Goal: Transaction & Acquisition: Purchase product/service

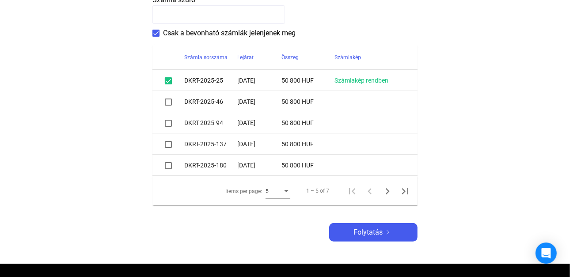
scroll to position [229, 0]
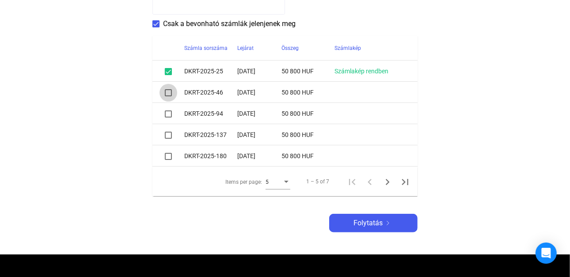
click at [168, 95] on span at bounding box center [168, 92] width 7 height 7
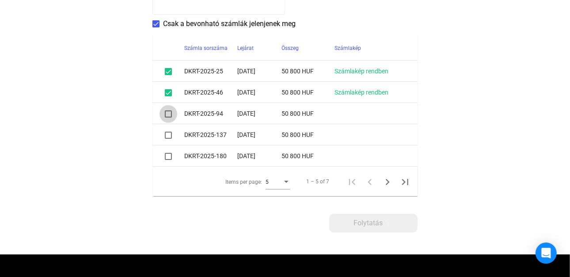
click at [168, 116] on span at bounding box center [168, 113] width 7 height 7
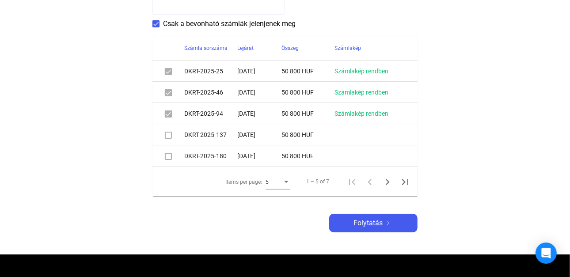
click at [167, 135] on span at bounding box center [168, 135] width 7 height 7
click at [169, 157] on span at bounding box center [168, 156] width 7 height 7
click at [167, 139] on mat-checkbox at bounding box center [168, 134] width 7 height 11
click at [167, 135] on span at bounding box center [168, 135] width 7 height 7
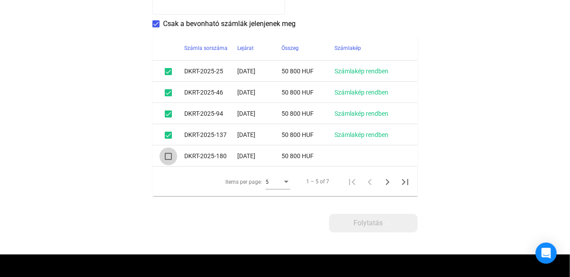
click at [169, 157] on span at bounding box center [168, 156] width 7 height 7
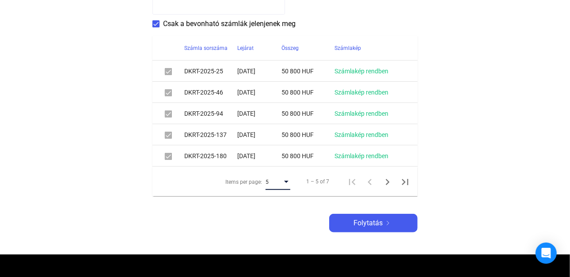
click at [285, 182] on div "Items per page:" at bounding box center [286, 181] width 8 height 7
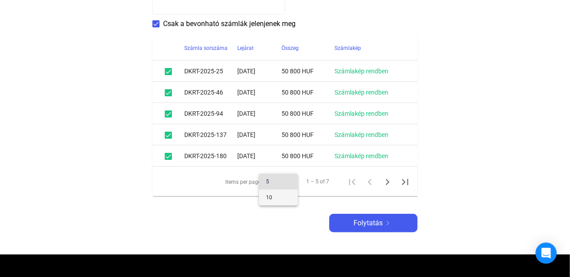
click at [282, 196] on span "10" at bounding box center [278, 197] width 25 height 11
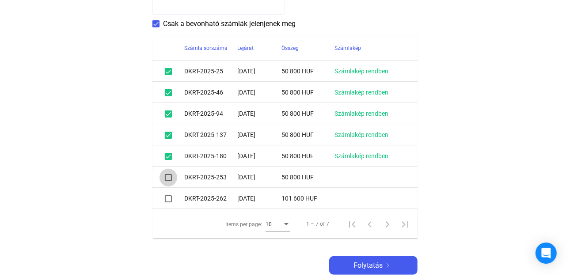
click at [166, 177] on span at bounding box center [168, 177] width 7 height 7
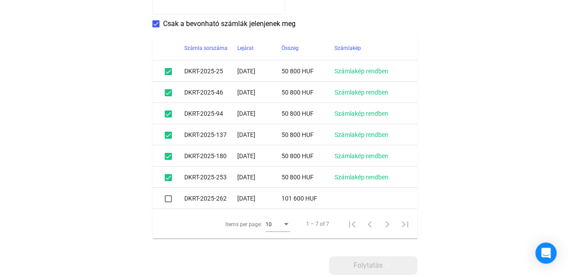
click at [169, 199] on span at bounding box center [168, 198] width 7 height 7
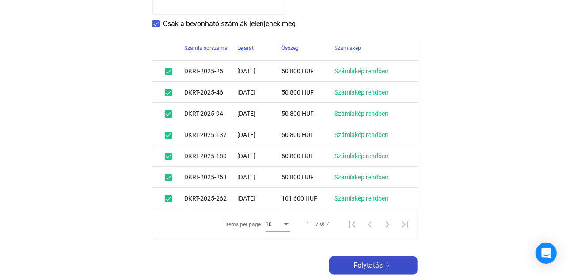
click at [376, 267] on span "Folytatás" at bounding box center [367, 265] width 29 height 11
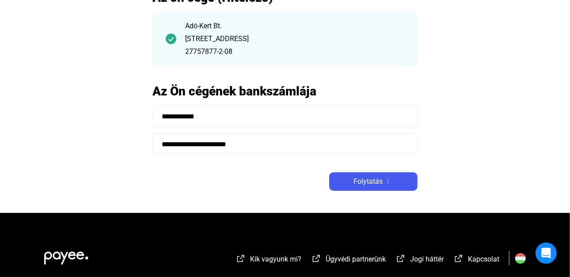
scroll to position [77, 0]
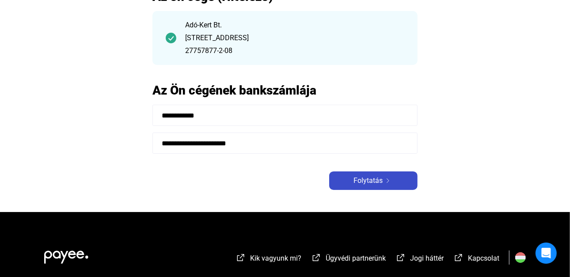
click at [383, 181] on img at bounding box center [388, 180] width 11 height 4
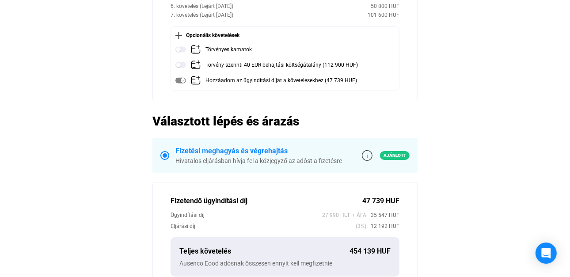
scroll to position [191, 0]
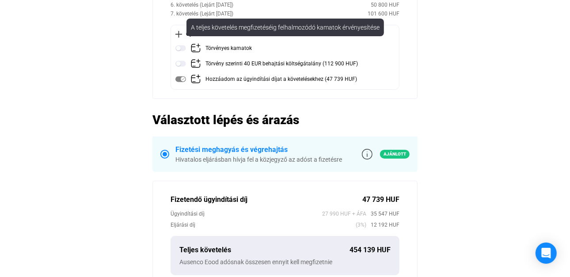
click at [180, 49] on img at bounding box center [180, 48] width 11 height 11
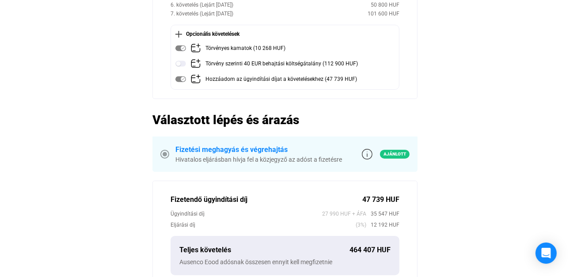
scroll to position [129, 0]
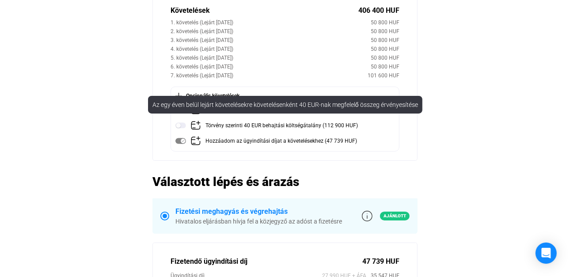
click at [180, 125] on img at bounding box center [180, 125] width 11 height 11
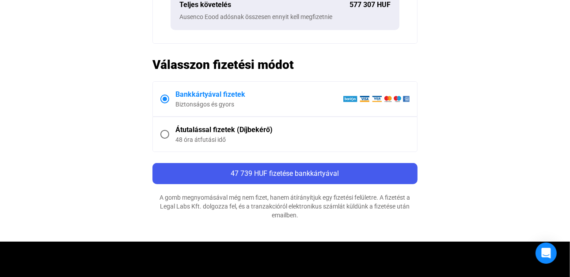
scroll to position [439, 0]
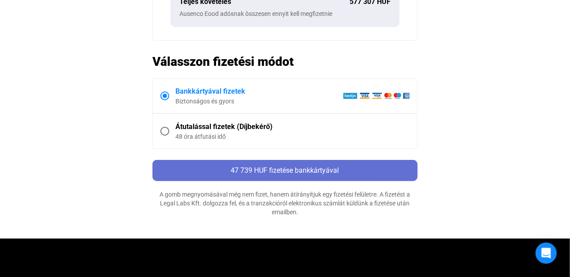
click at [320, 173] on div "47 739 HUF fizetése bankkártyával" at bounding box center [285, 170] width 260 height 11
